Goal: Task Accomplishment & Management: Manage account settings

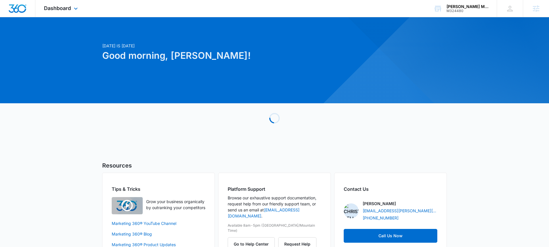
click at [72, 7] on div "Dashboard Apps Reputation Websites Forms CRM Email Social Shop Payments POS Con…" at bounding box center [61, 8] width 53 height 17
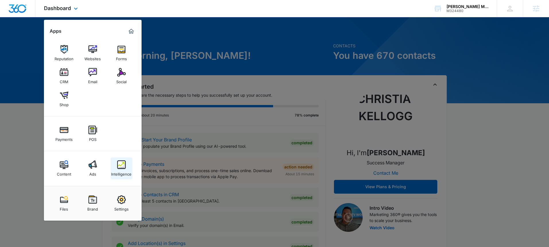
click at [123, 171] on div "Intelligence" at bounding box center [121, 172] width 20 height 7
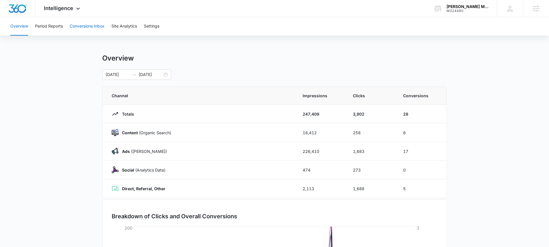
click at [86, 26] on button "Conversions Inbox" at bounding box center [87, 26] width 35 height 18
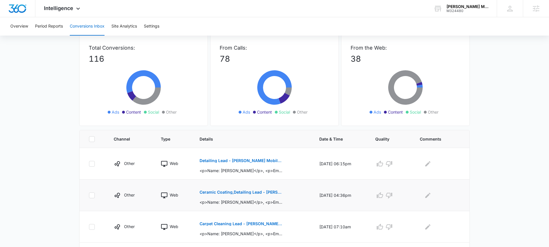
scroll to position [59, 0]
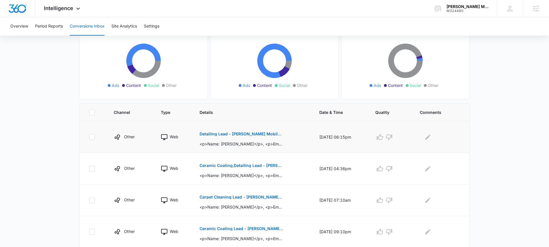
click at [258, 138] on button "Detailing Lead - Larson's Mobile Cleaning - Marketing 360" at bounding box center [242, 134] width 84 height 14
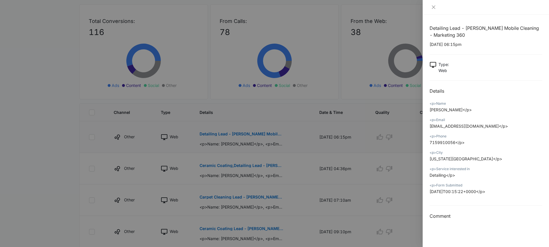
click at [258, 138] on div at bounding box center [274, 123] width 549 height 247
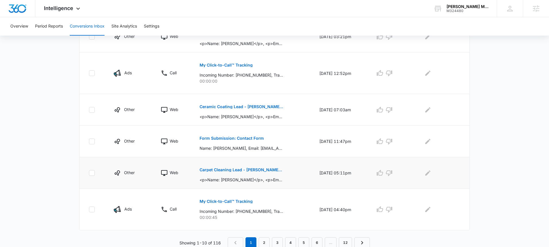
scroll to position [287, 0]
click at [267, 237] on link "2" at bounding box center [264, 241] width 11 height 11
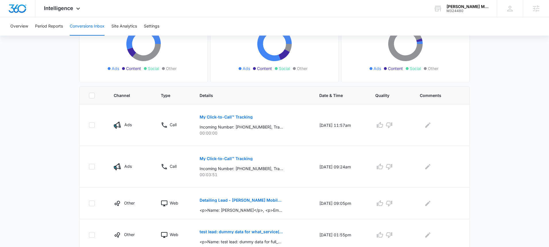
scroll to position [68, 0]
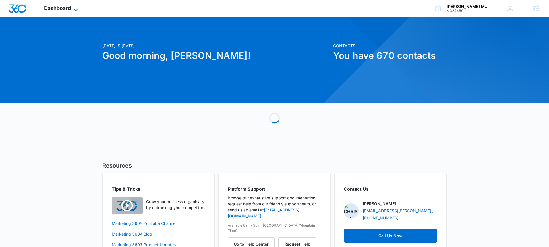
click at [73, 8] on icon at bounding box center [75, 10] width 7 height 7
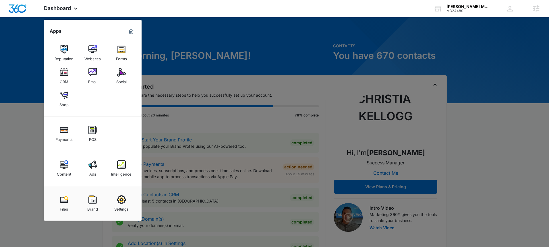
click at [124, 164] on img at bounding box center [121, 164] width 9 height 9
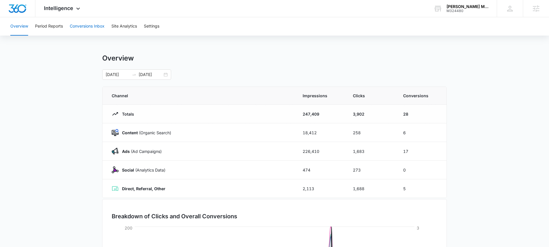
click at [75, 31] on button "Conversions Inbox" at bounding box center [87, 26] width 35 height 18
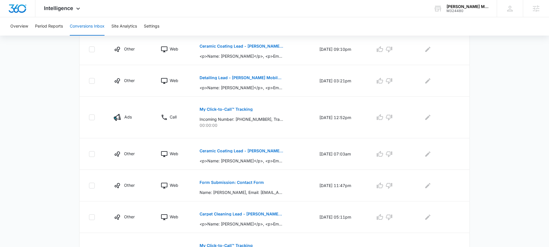
scroll to position [287, 0]
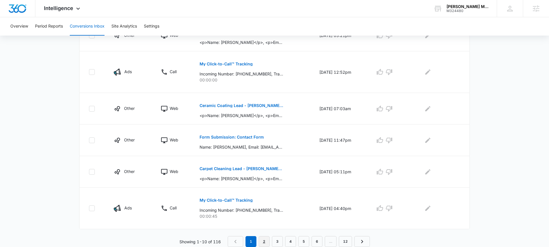
click at [264, 239] on link "2" at bounding box center [264, 241] width 11 height 11
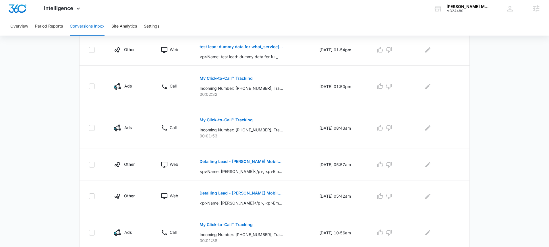
scroll to position [318, 0]
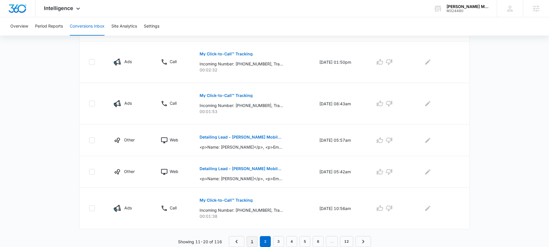
click at [255, 241] on link "1" at bounding box center [252, 241] width 11 height 11
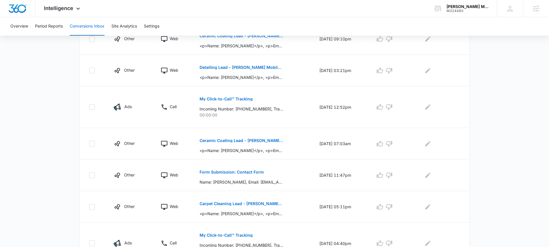
scroll to position [287, 0]
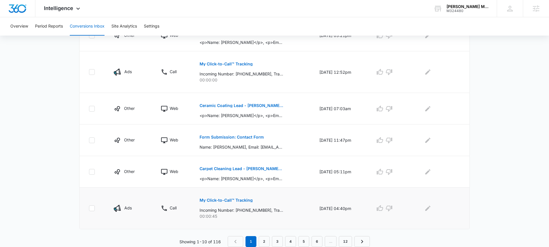
click at [228, 199] on p "My Click-to-Call™ Tracking" at bounding box center [226, 200] width 53 height 4
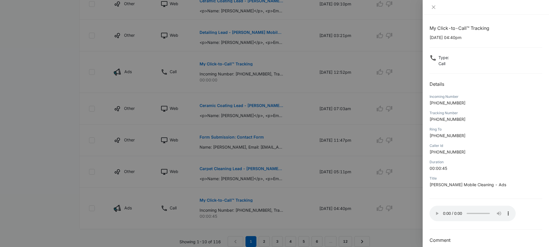
click at [300, 183] on div at bounding box center [274, 123] width 549 height 247
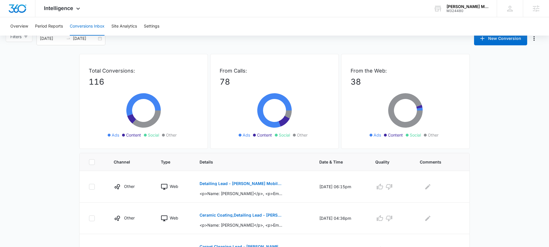
scroll to position [0, 0]
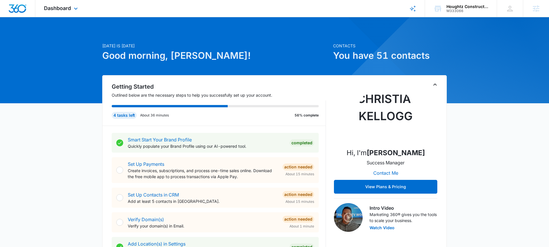
click at [69, 13] on div "Dashboard Apps Reputation Websites Forms CRM Email Social Shop Payments POS Con…" at bounding box center [61, 8] width 53 height 17
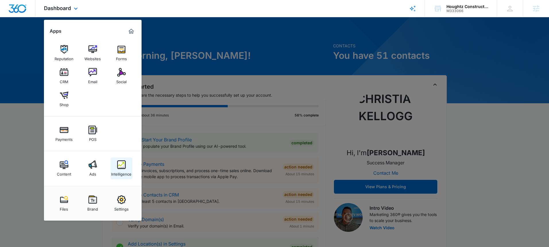
click at [116, 168] on link "Intelligence" at bounding box center [122, 169] width 22 height 22
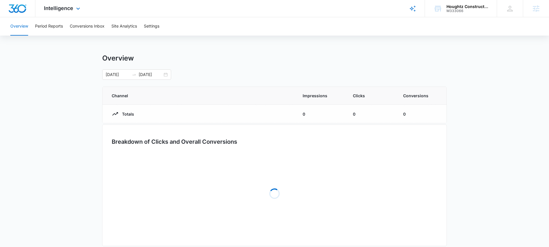
click at [74, 13] on div "Intelligence Apps Reputation Websites Forms CRM Email Social Shop Payments POS …" at bounding box center [62, 8] width 55 height 17
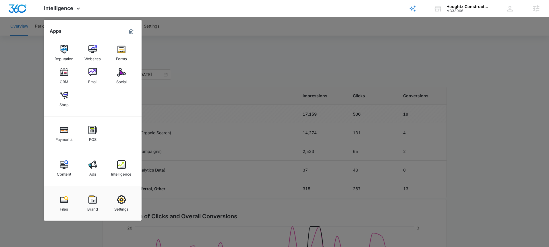
click at [117, 203] on img at bounding box center [121, 199] width 9 height 9
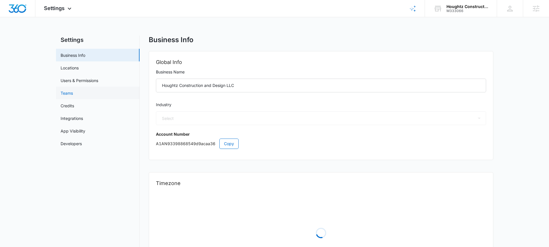
select select "4"
select select "US"
select select "America/New_York"
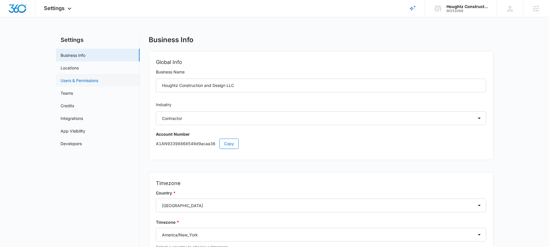
click at [91, 83] on link "Users & Permissions" at bounding box center [80, 81] width 38 height 6
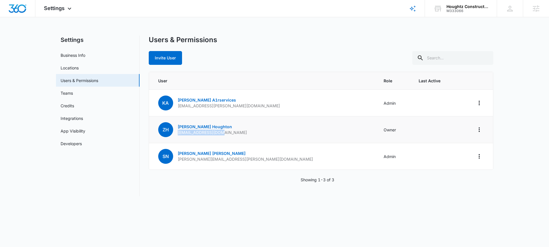
drag, startPoint x: 230, startPoint y: 133, endPoint x: 175, endPoint y: 133, distance: 55.1
click at [175, 133] on td "ZH Zach Houghton z.houghtz@gmail.com" at bounding box center [263, 130] width 228 height 27
copy p "z.houghtz@gmail.com"
click at [225, 127] on td "ZH Zach Houghton z.houghtz@gmail.com" at bounding box center [263, 130] width 228 height 27
click at [482, 130] on icon "Actions" at bounding box center [479, 129] width 7 height 7
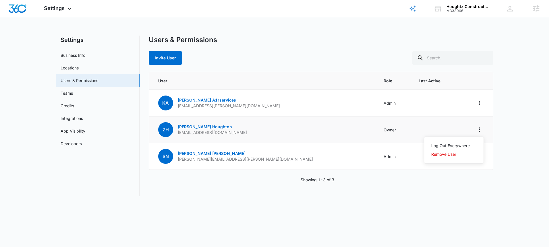
click at [447, 159] on div "Log Out Everywhere Remove User" at bounding box center [454, 150] width 60 height 27
click at [477, 131] on icon "Actions" at bounding box center [479, 129] width 7 height 7
click at [458, 153] on div "Remove User" at bounding box center [450, 154] width 38 height 4
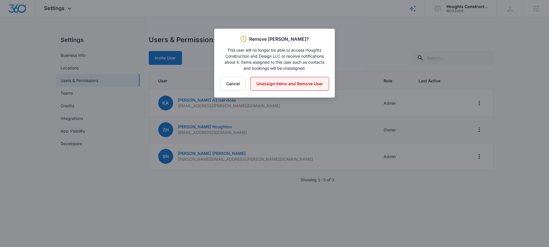
drag, startPoint x: 311, startPoint y: 84, endPoint x: 315, endPoint y: 83, distance: 4.1
click at [311, 84] on button "Unassign Items and Remove User" at bounding box center [289, 84] width 79 height 14
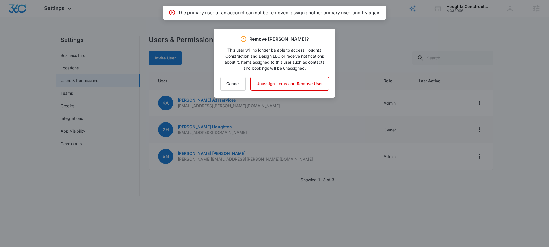
click at [348, 80] on div at bounding box center [274, 123] width 549 height 247
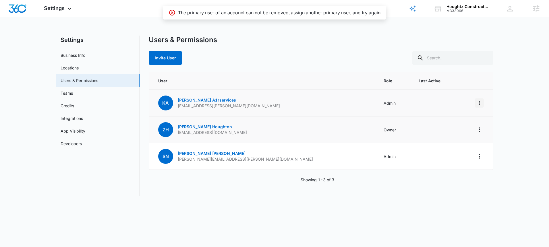
click at [477, 101] on icon "Actions" at bounding box center [479, 103] width 7 height 7
click at [460, 126] on div "Make Owner / Primary User" at bounding box center [444, 128] width 52 height 4
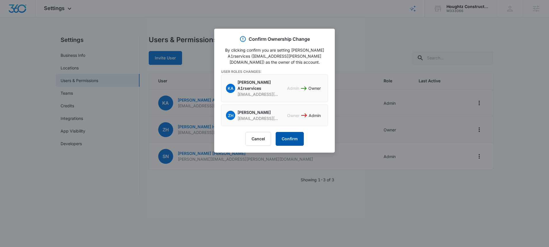
click at [291, 132] on button "Confirm" at bounding box center [290, 139] width 28 height 14
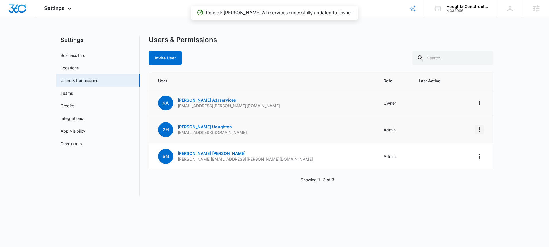
click at [481, 131] on icon "Actions" at bounding box center [479, 129] width 7 height 7
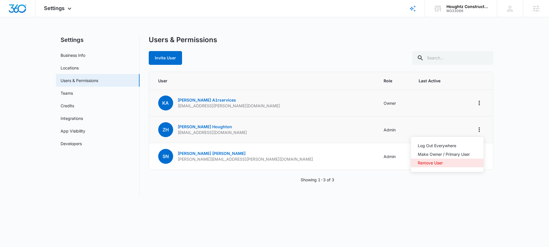
click at [446, 162] on div "Remove User" at bounding box center [444, 163] width 52 height 4
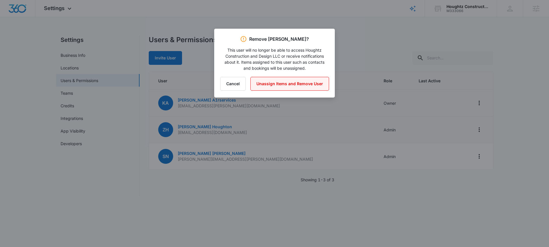
drag, startPoint x: 315, startPoint y: 88, endPoint x: 312, endPoint y: 86, distance: 4.1
click at [313, 87] on button "Unassign Items and Remove User" at bounding box center [289, 84] width 79 height 14
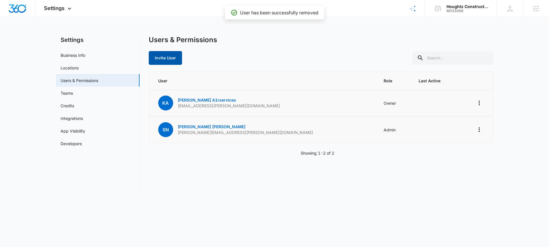
click at [168, 56] on button "Invite User" at bounding box center [165, 58] width 33 height 14
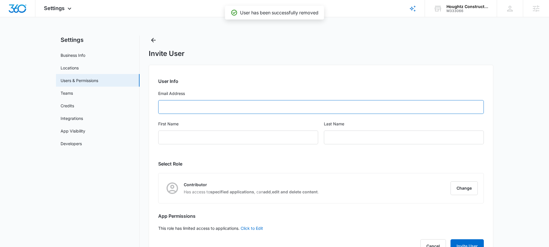
click at [205, 107] on input "Email Address" at bounding box center [321, 107] width 326 height 14
paste input "z.houghtz@gmail.com"
type input "z.houghtz@gmail.com"
type input "Zach"
type input "Houghton"
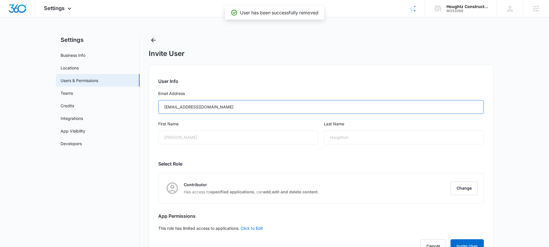
type input "z.houghtz@gmail.com"
click at [211, 137] on div "Zach" at bounding box center [238, 138] width 160 height 14
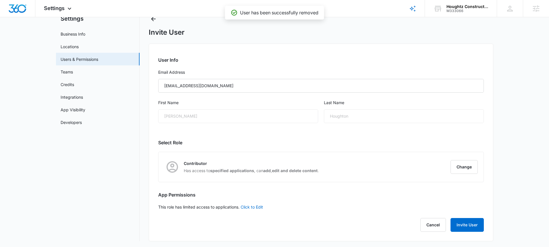
scroll to position [22, 0]
click at [464, 167] on button "Change" at bounding box center [463, 166] width 27 height 14
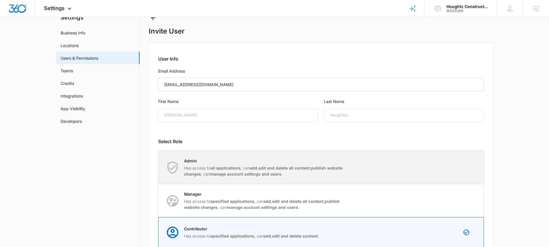
click at [307, 168] on strong "edit and delete all content" at bounding box center [283, 168] width 51 height 5
click at [159, 168] on input "Admin Has access to all applications , can add , edit and delete all content , …" at bounding box center [158, 167] width 0 height 0
radio input "true"
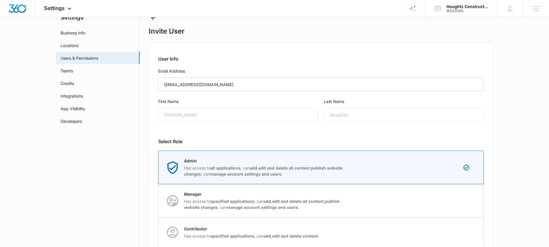
click at [413, 141] on h2 "Select Role" at bounding box center [321, 141] width 326 height 7
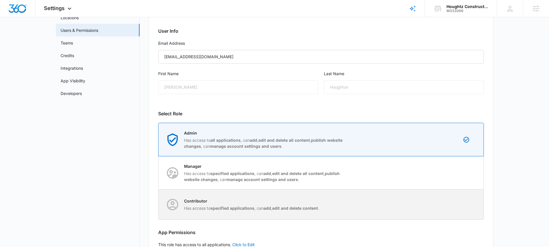
scroll to position [89, 0]
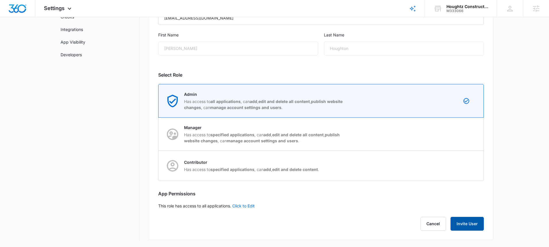
click at [455, 222] on button "Invite User" at bounding box center [466, 224] width 33 height 14
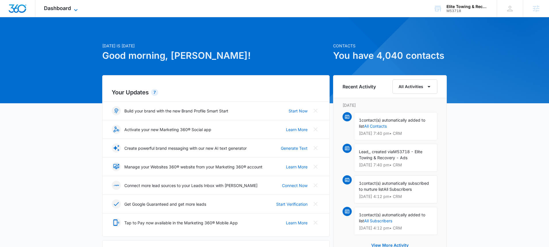
click at [70, 10] on span "Dashboard" at bounding box center [57, 8] width 27 height 6
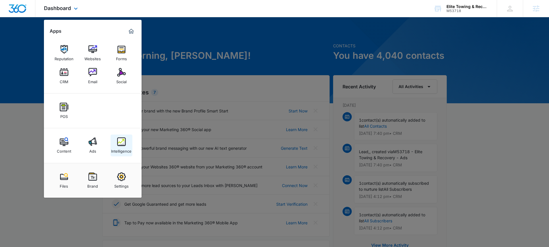
click at [126, 146] on div "Intelligence" at bounding box center [121, 149] width 20 height 7
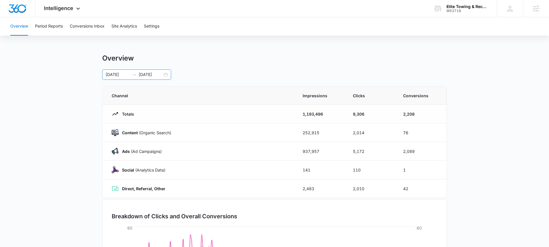
click at [167, 75] on div "01/01/2025 07/08/2025" at bounding box center [136, 74] width 69 height 10
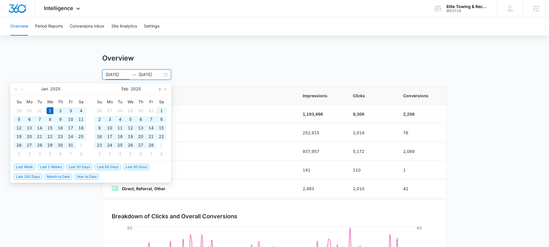
click at [159, 88] on span "button" at bounding box center [159, 89] width 3 height 3
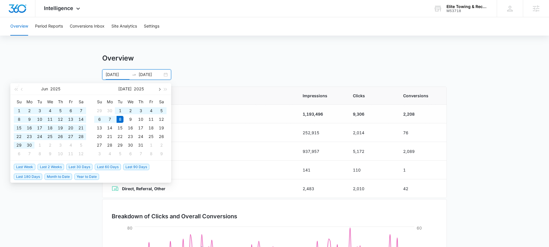
click at [159, 88] on span "button" at bounding box center [159, 89] width 3 height 3
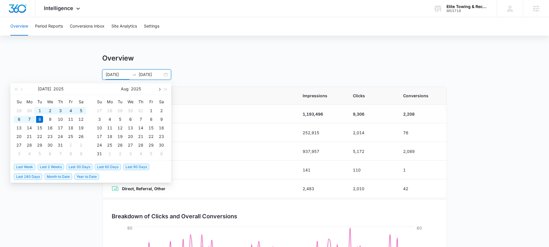
click at [159, 88] on span "button" at bounding box center [159, 89] width 3 height 3
type input "09/22/2025"
click at [110, 134] on div "22" at bounding box center [109, 136] width 7 height 7
click at [17, 91] on span "button" at bounding box center [15, 89] width 3 height 3
click at [164, 90] on span "button" at bounding box center [165, 89] width 3 height 3
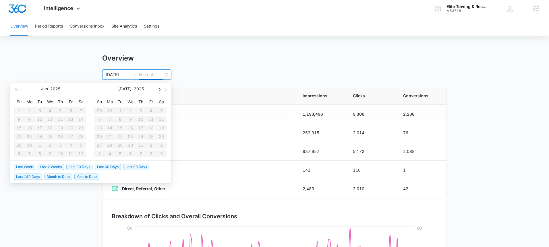
click at [159, 90] on span "button" at bounding box center [159, 89] width 3 height 3
type input "10/06/2025"
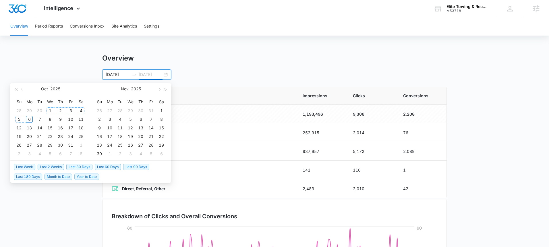
click at [32, 117] on div "6" at bounding box center [29, 119] width 7 height 7
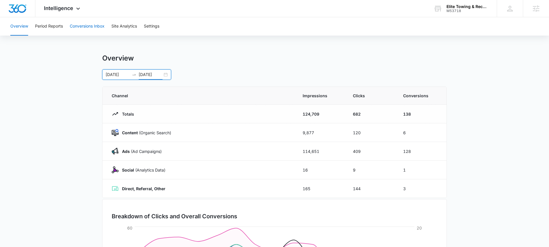
click at [83, 28] on button "Conversions Inbox" at bounding box center [87, 26] width 35 height 18
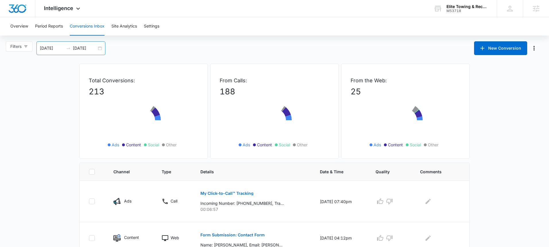
click at [100, 50] on div "09/06/2025 10/06/2025" at bounding box center [70, 48] width 69 height 14
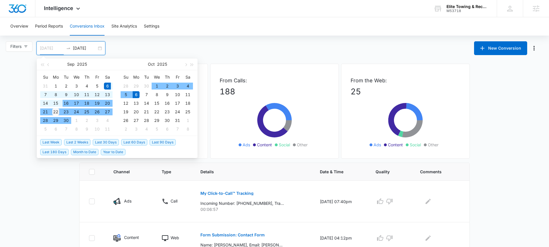
type input "09/22/2025"
click at [55, 111] on div "22" at bounding box center [55, 112] width 7 height 7
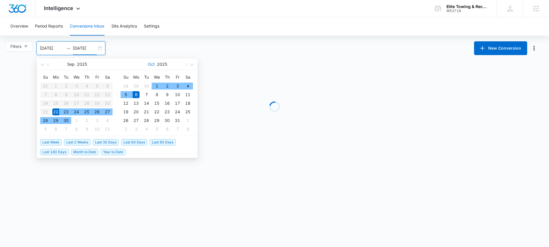
type input "[DATE]"
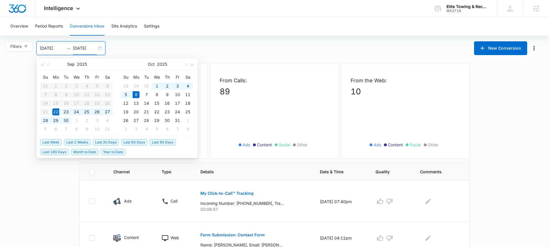
click at [198, 48] on div "Filters 09/22/2025 10/06/2025 New Conversion Sep 2025 Su Mo Tu We Th Fr Sa 31 1…" at bounding box center [274, 48] width 549 height 14
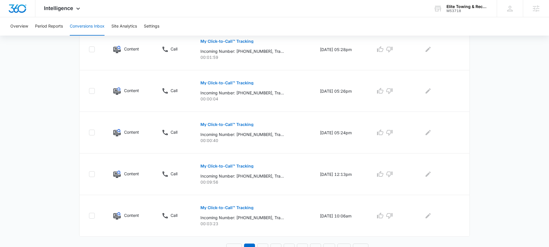
scroll to position [358, 0]
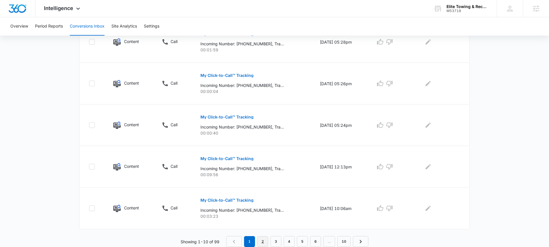
click at [263, 241] on link "2" at bounding box center [262, 241] width 11 height 11
click at [274, 240] on link "3" at bounding box center [277, 241] width 11 height 11
click at [292, 243] on link "4" at bounding box center [290, 241] width 11 height 11
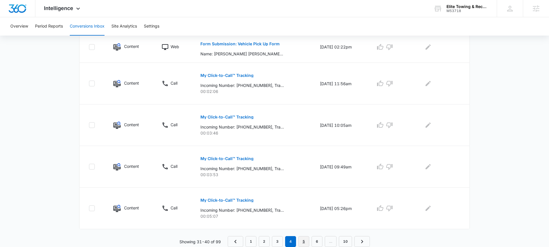
click at [302, 239] on link "5" at bounding box center [303, 241] width 11 height 11
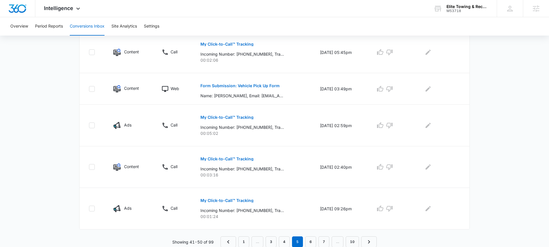
scroll to position [338, 0]
click at [310, 240] on link "6" at bounding box center [310, 241] width 11 height 11
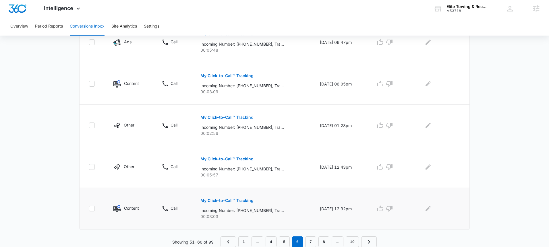
scroll to position [368, 0]
click at [315, 237] on link "7" at bounding box center [310, 241] width 11 height 11
click at [316, 240] on link "8" at bounding box center [317, 241] width 11 height 11
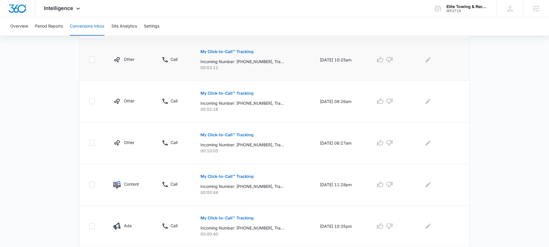
scroll to position [368, 0]
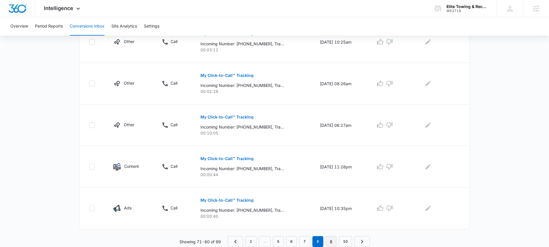
click at [335, 239] on link "9" at bounding box center [331, 241] width 11 height 11
click at [347, 243] on link "10" at bounding box center [345, 241] width 13 height 11
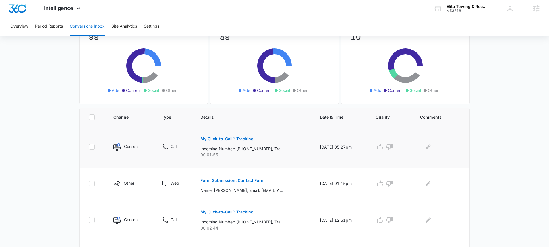
scroll to position [86, 0]
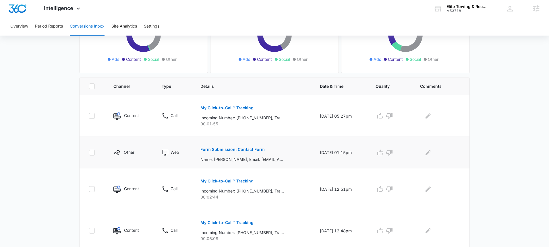
click at [242, 150] on p "Form Submission: Contact Form" at bounding box center [232, 150] width 64 height 4
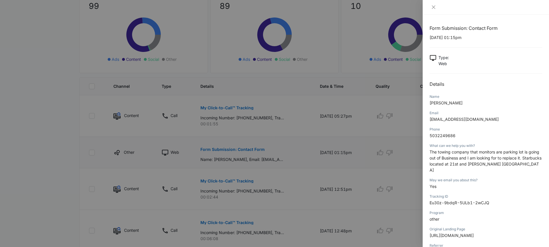
click at [242, 150] on div at bounding box center [274, 123] width 549 height 247
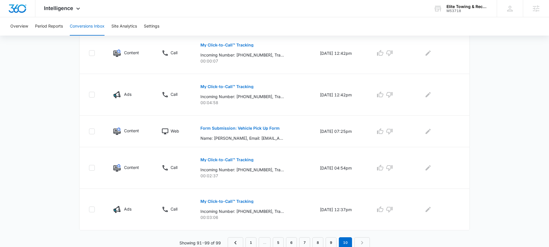
scroll to position [306, 0]
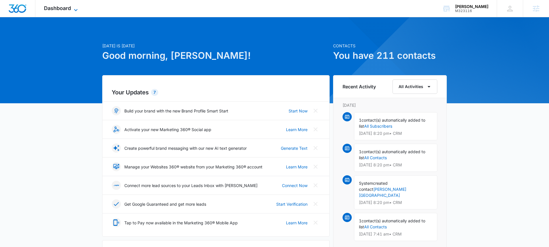
click at [76, 11] on icon at bounding box center [75, 10] width 7 height 7
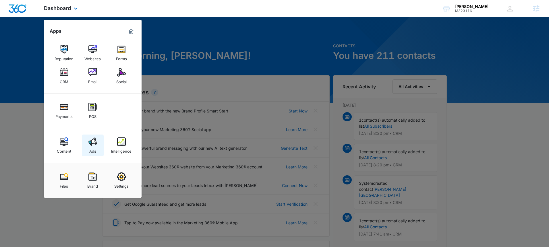
click at [92, 146] on img at bounding box center [92, 142] width 9 height 9
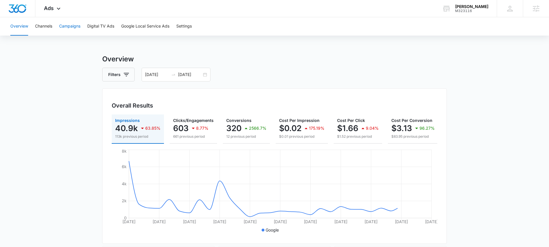
click at [77, 27] on button "Campaigns" at bounding box center [69, 26] width 21 height 18
click at [202, 76] on div "08/10/2025 09/09/2025" at bounding box center [176, 75] width 69 height 14
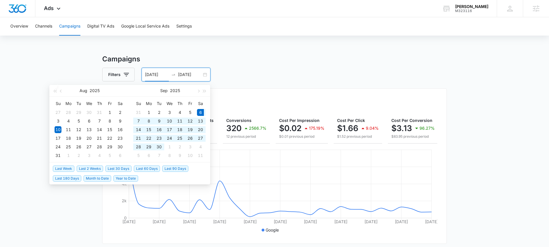
click at [117, 169] on span "Last 30 Days" at bounding box center [118, 169] width 26 height 6
type input "09/06/2025"
type input "10/06/2025"
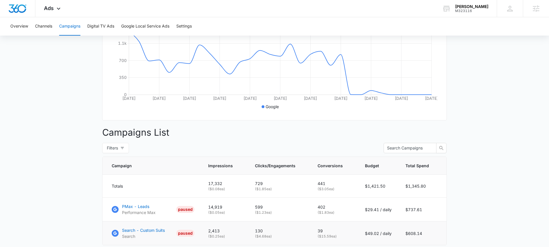
scroll to position [162, 0]
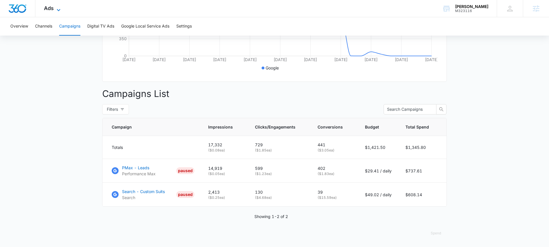
click at [57, 7] on icon at bounding box center [58, 10] width 7 height 7
click at [61, 2] on div "Ads Apps Reputation Websites Forms CRM Email Social Payments POS Content Ads In…" at bounding box center [52, 8] width 35 height 17
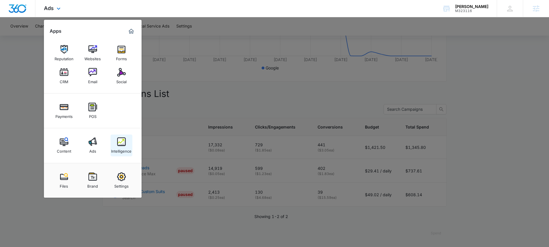
click at [120, 139] on img at bounding box center [121, 142] width 9 height 9
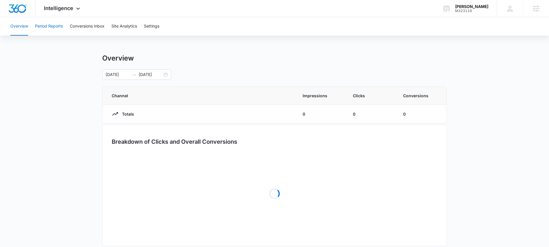
click at [57, 25] on button "Period Reports" at bounding box center [49, 26] width 28 height 18
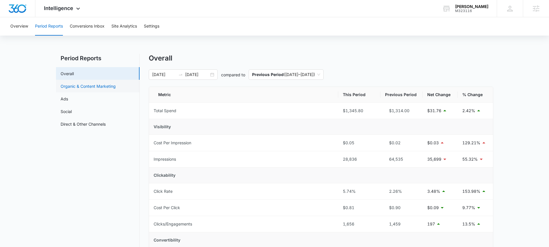
click at [90, 89] on link "Organic & Content Marketing" at bounding box center [88, 86] width 55 height 6
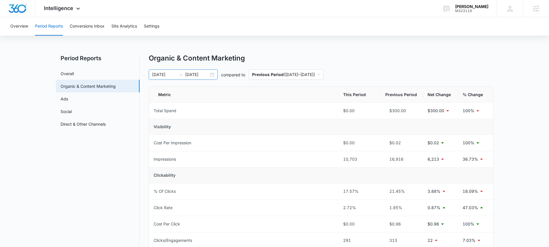
click at [212, 75] on div "[DATE] [DATE]" at bounding box center [183, 74] width 69 height 10
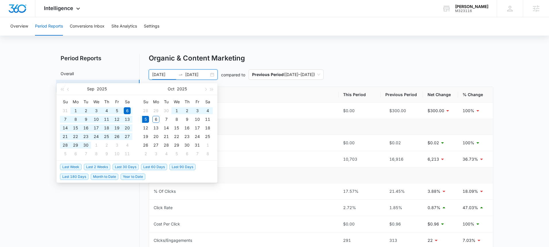
click at [158, 165] on span "Last 60 Days" at bounding box center [154, 167] width 26 height 6
type input "08/06/2025"
type input "10/05/2025"
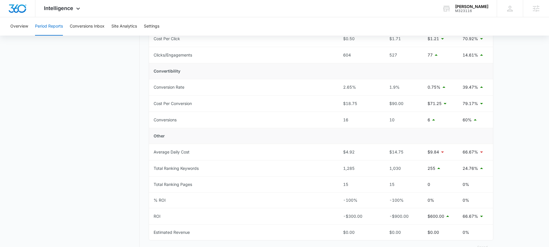
scroll to position [185, 0]
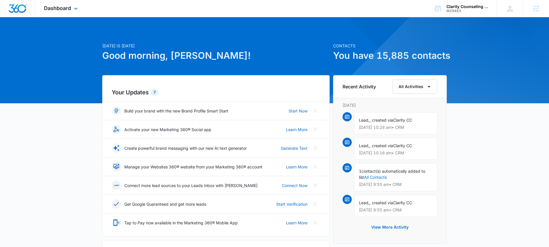
click at [77, 13] on div "Dashboard Apps Reputation Websites Forms CRM Email Social Shop Payments POS Con…" at bounding box center [61, 8] width 53 height 17
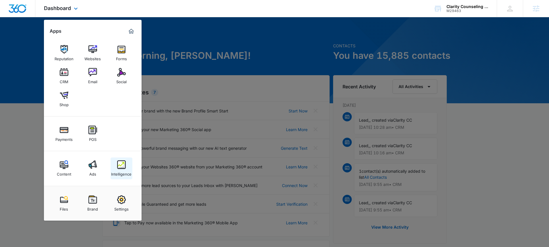
click at [126, 167] on link "Intelligence" at bounding box center [122, 169] width 22 height 22
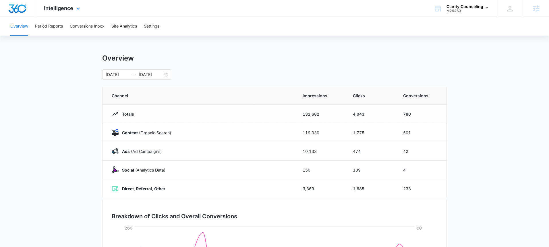
click at [74, 12] on div "Intelligence Apps Reputation Websites Forms CRM Email Social Shop Payments POS …" at bounding box center [62, 8] width 55 height 17
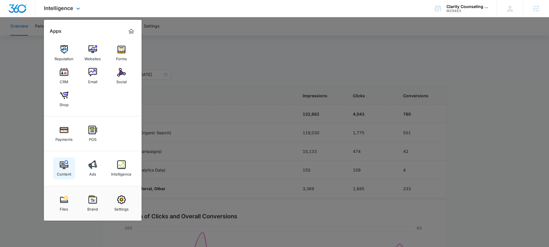
click at [64, 171] on div "Content" at bounding box center [64, 172] width 14 height 7
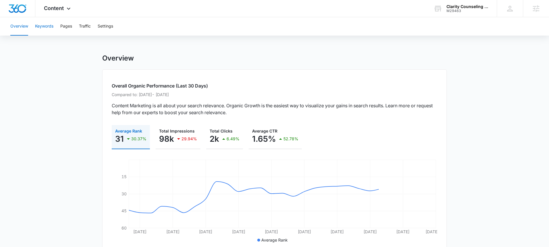
click at [47, 26] on button "Keywords" at bounding box center [44, 26] width 18 height 18
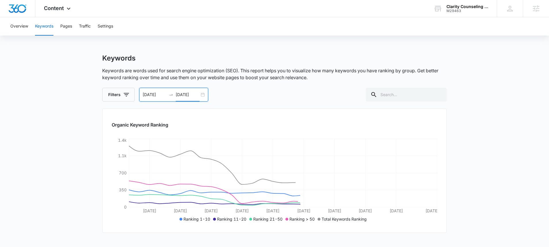
click at [195, 93] on input "10/02/2025" at bounding box center [188, 95] width 24 height 6
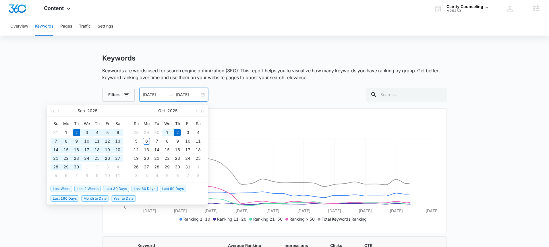
type input "10/02/2025"
click at [142, 190] on span "Last 60 Days" at bounding box center [144, 189] width 26 height 6
type input "08/04/2025"
type input "10/03/2025"
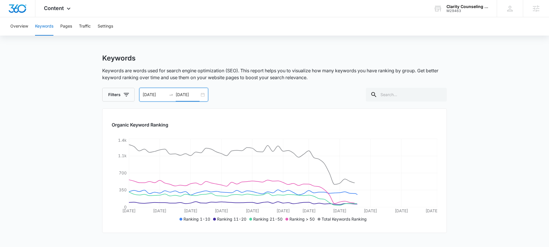
click at [202, 96] on div "08/04/2025 10/03/2025" at bounding box center [173, 95] width 69 height 14
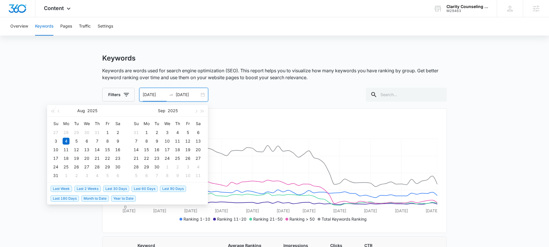
click at [90, 199] on span "Month to Date" at bounding box center [95, 198] width 28 height 6
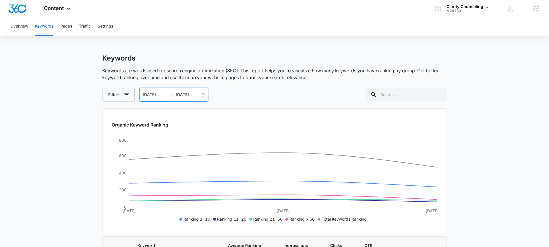
click at [204, 95] on div "10/01/2025 10/03/2025" at bounding box center [173, 95] width 69 height 14
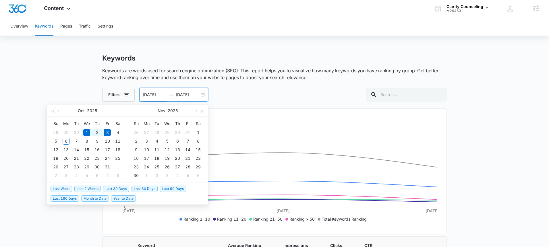
click at [124, 201] on span "Year to Date" at bounding box center [123, 198] width 25 height 6
type input "01/01/2025"
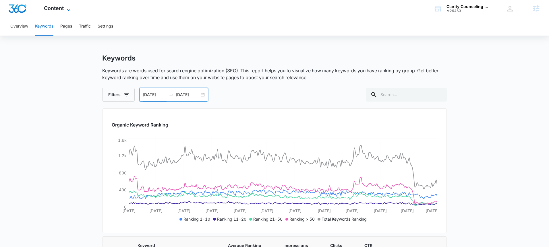
click at [59, 9] on span "Content" at bounding box center [54, 8] width 20 height 6
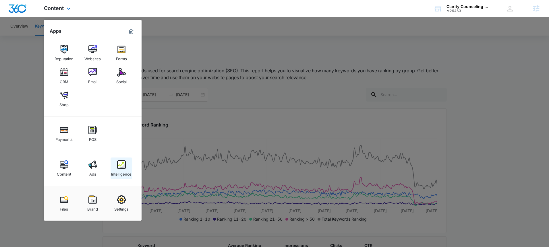
click at [131, 172] on div "Intelligence" at bounding box center [121, 172] width 20 height 7
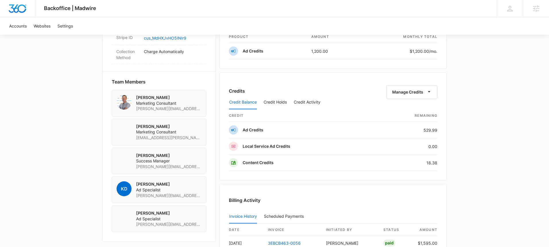
scroll to position [473, 0]
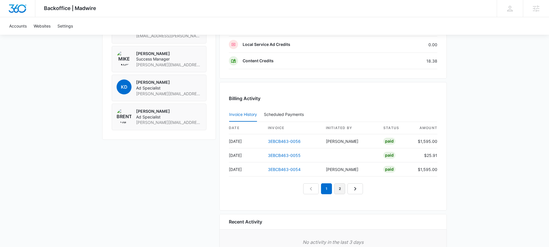
click at [340, 190] on link "2" at bounding box center [339, 188] width 11 height 11
click at [349, 191] on link "3" at bounding box center [346, 188] width 11 height 11
click at [356, 188] on link "4" at bounding box center [352, 188] width 11 height 11
click at [357, 190] on link "5" at bounding box center [359, 188] width 11 height 11
click at [339, 188] on link "4" at bounding box center [339, 188] width 11 height 11
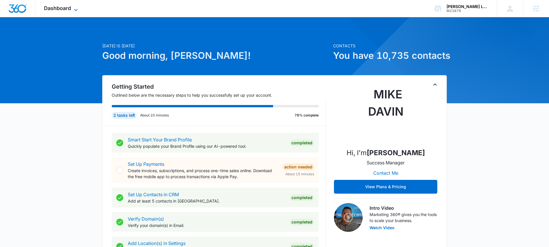
click at [73, 8] on icon at bounding box center [75, 10] width 7 height 7
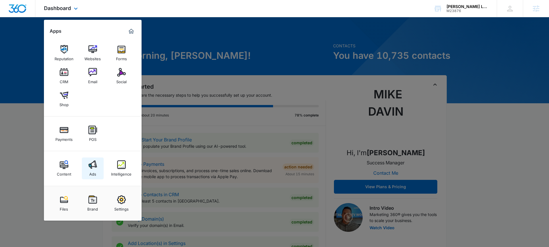
click at [92, 163] on img at bounding box center [92, 164] width 9 height 9
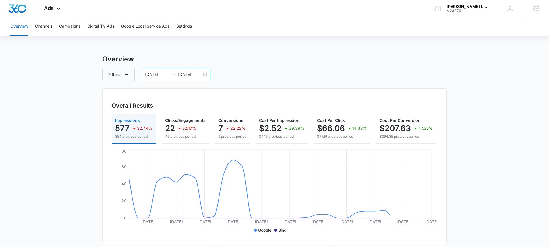
click at [207, 71] on div "[DATE] [DATE]" at bounding box center [176, 75] width 69 height 14
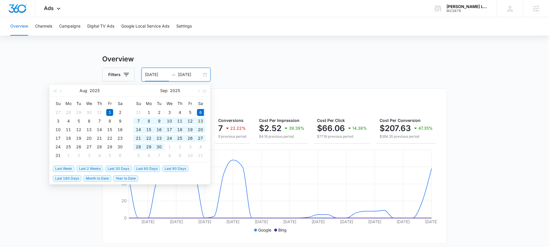
click at [117, 171] on span "Last 30 Days" at bounding box center [118, 169] width 26 height 6
type input "09/06/2025"
type input "[DATE]"
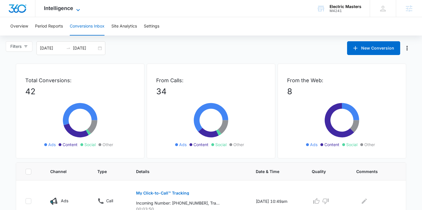
click at [65, 9] on span "Intelligence" at bounding box center [58, 8] width 29 height 6
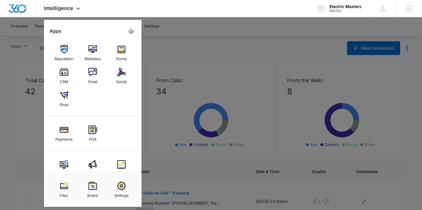
click at [98, 161] on link "Ads" at bounding box center [93, 169] width 22 height 22
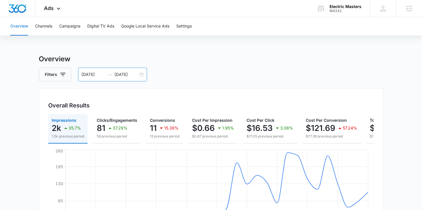
click at [140, 74] on div "[DATE] [DATE]" at bounding box center [112, 75] width 69 height 14
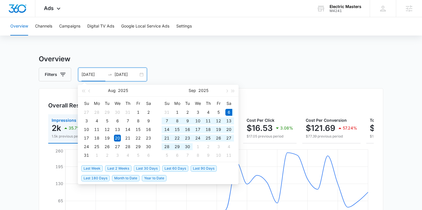
click at [142, 170] on span "Last 30 Days" at bounding box center [147, 169] width 26 height 6
type input "[DATE]"
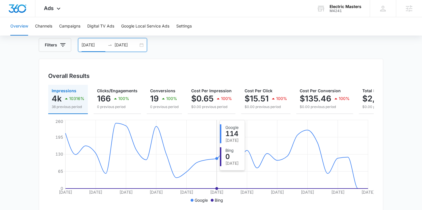
scroll to position [28, 0]
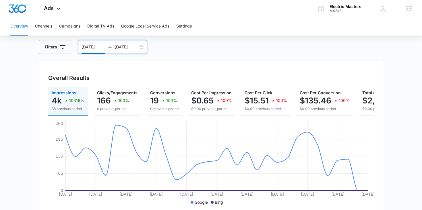
click at [141, 47] on div "[DATE] [DATE]" at bounding box center [112, 47] width 69 height 14
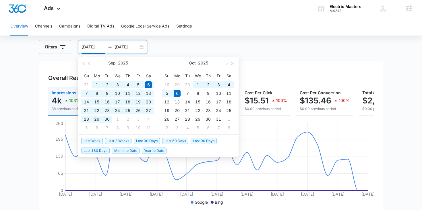
click at [171, 142] on span "Last 60 Days" at bounding box center [175, 141] width 26 height 6
type input "[DATE]"
